Goal: Complete application form: Complete application form

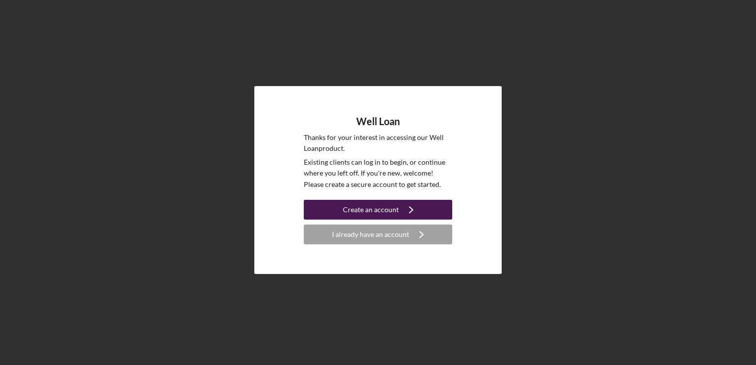
click at [355, 209] on div "Create an account" at bounding box center [371, 210] width 56 height 20
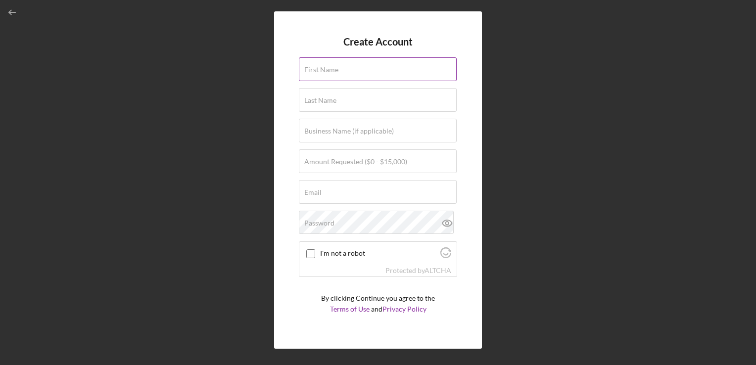
click at [342, 72] on input "First Name" at bounding box center [378, 69] width 158 height 24
type input "[PERSON_NAME]"
type input "Town of [GEOGRAPHIC_DATA]"
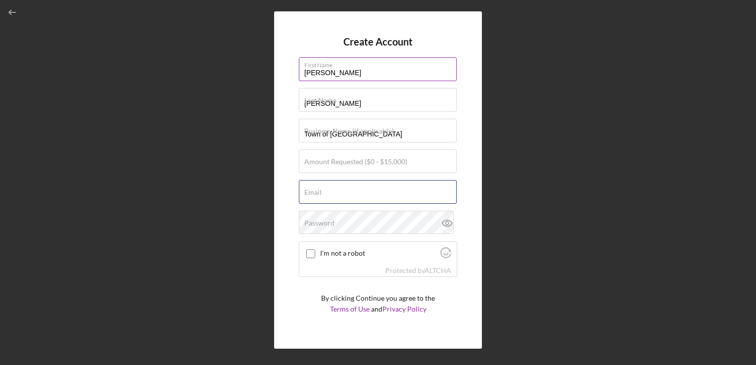
type input "[EMAIL_ADDRESS][DOMAIN_NAME]"
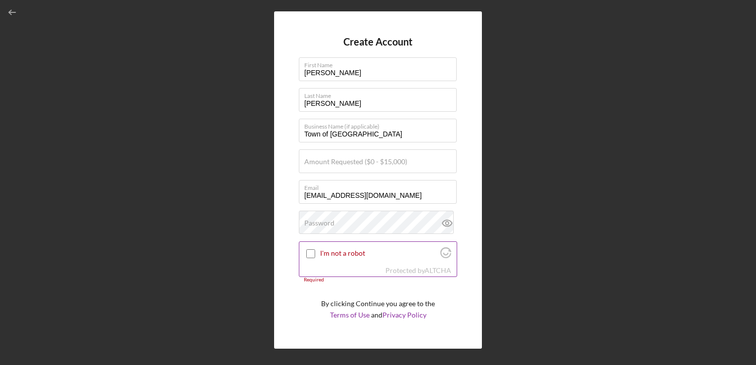
click at [307, 258] on div at bounding box center [311, 254] width 12 height 12
click at [310, 254] on input "I'm not a robot" at bounding box center [310, 253] width 9 height 9
checkbox input "true"
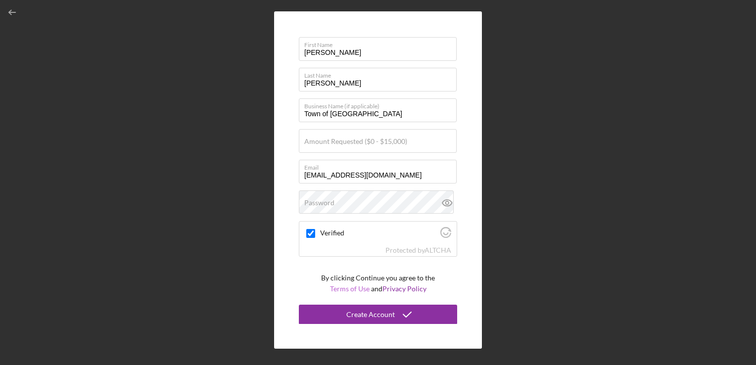
scroll to position [20, 0]
click at [344, 310] on button "Create Account" at bounding box center [378, 315] width 158 height 20
click at [343, 141] on label "Amount Requested ($0 - $15,000)" at bounding box center [355, 142] width 103 height 8
click at [343, 141] on input "Amount Requested ($0 - $15,000)" at bounding box center [378, 142] width 158 height 24
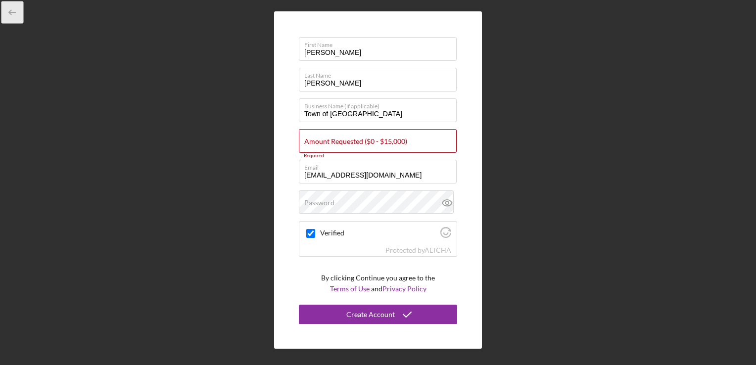
click at [16, 8] on icon "button" at bounding box center [12, 12] width 22 height 22
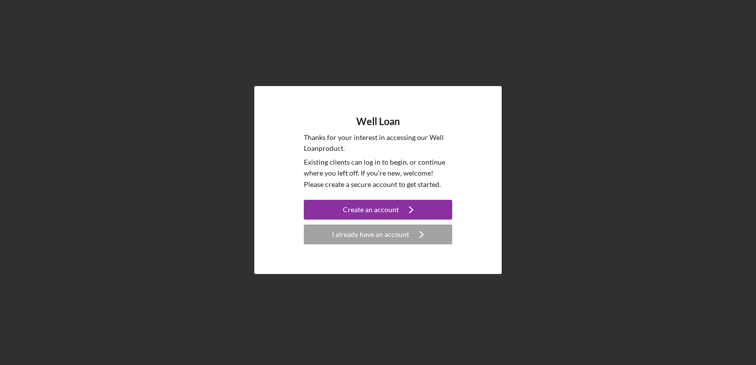
click at [16, 8] on div "Well Loan Thanks for your interest in accessing our Well Loan product. Existing…" at bounding box center [378, 180] width 746 height 360
